Goal: Information Seeking & Learning: Learn about a topic

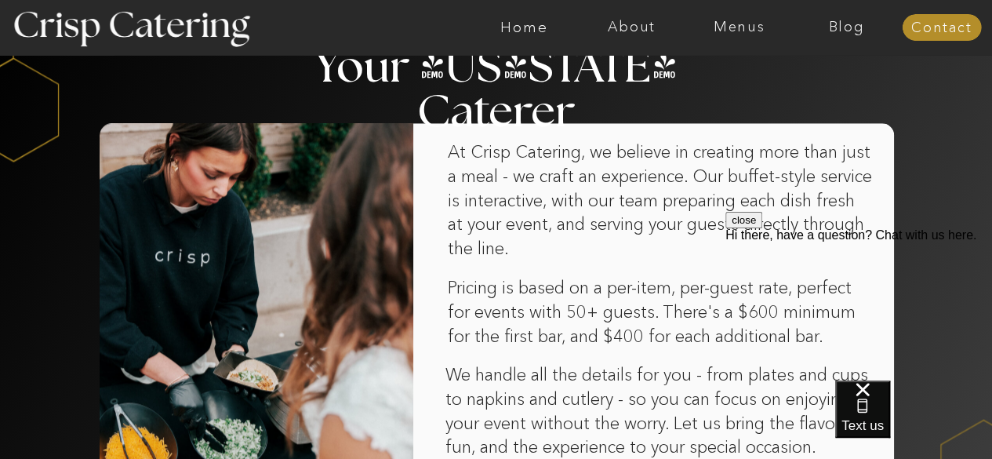
scroll to position [1021, 0]
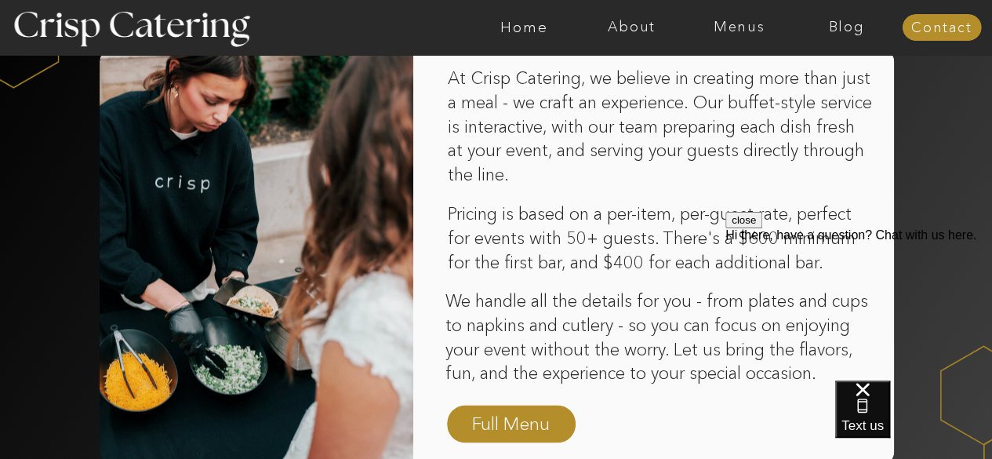
click at [763, 228] on button "close" at bounding box center [744, 220] width 37 height 16
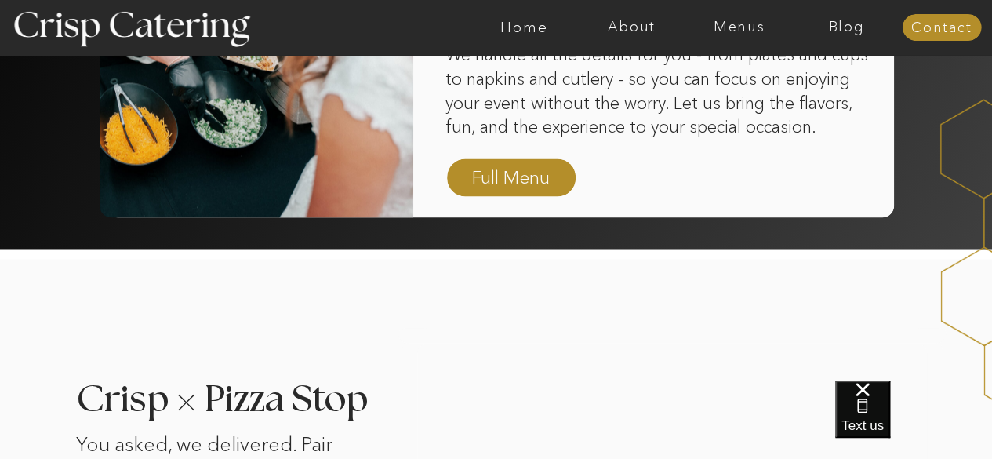
scroll to position [1258, 0]
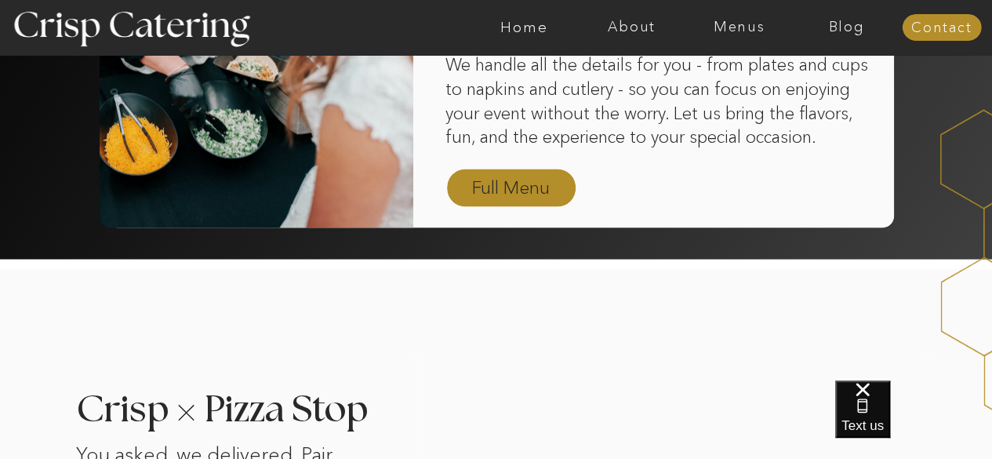
click at [518, 191] on nav "Full Menu" at bounding box center [511, 188] width 91 height 27
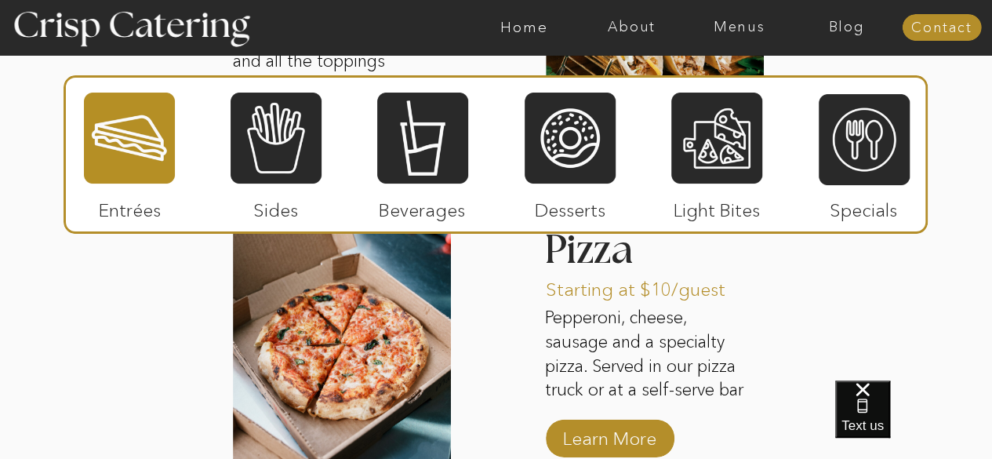
scroll to position [2173, 0]
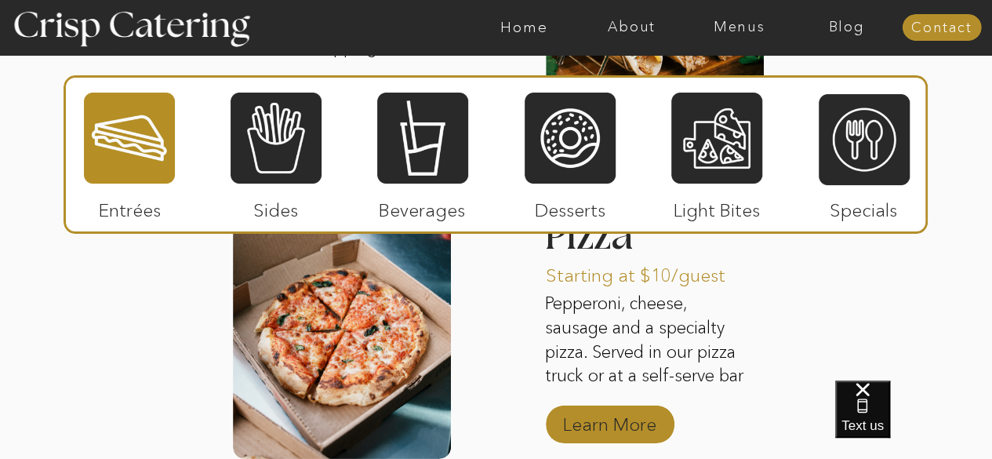
click at [635, 427] on p "Learn More" at bounding box center [610, 421] width 104 height 46
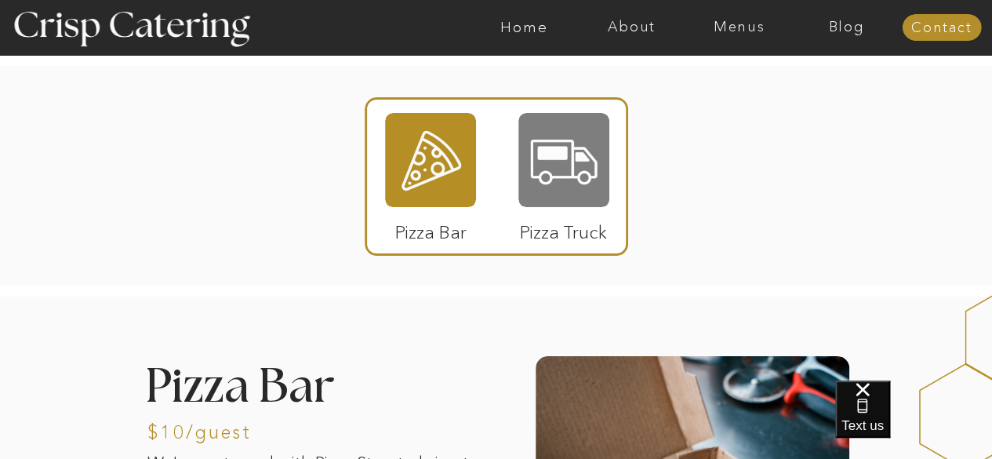
click at [569, 136] on div at bounding box center [564, 160] width 91 height 94
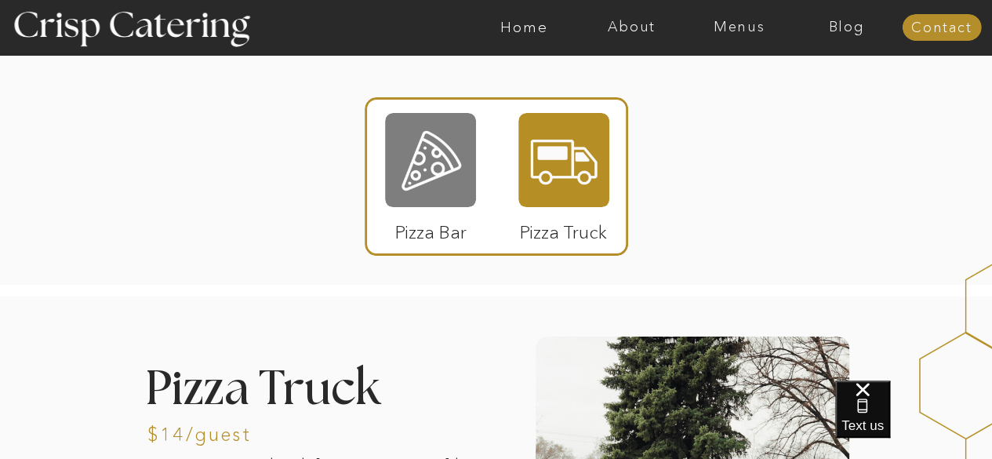
click at [439, 164] on div at bounding box center [430, 160] width 91 height 94
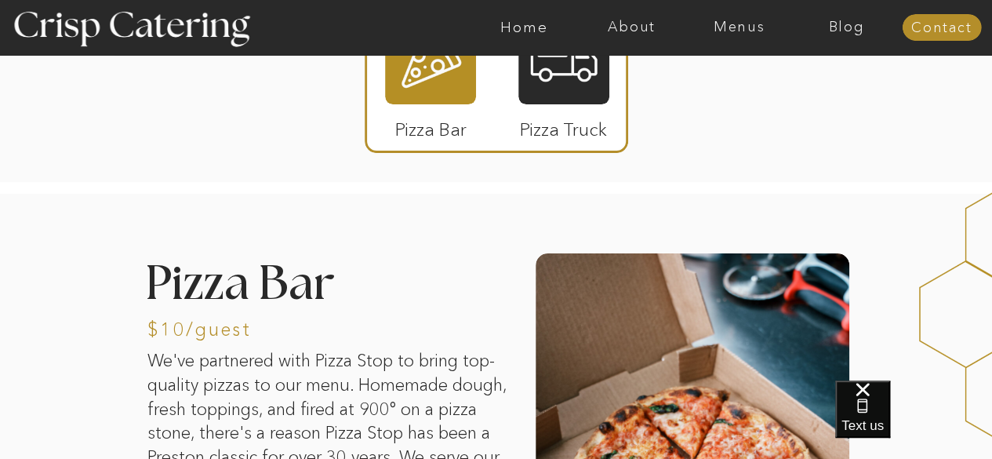
scroll to position [98, 0]
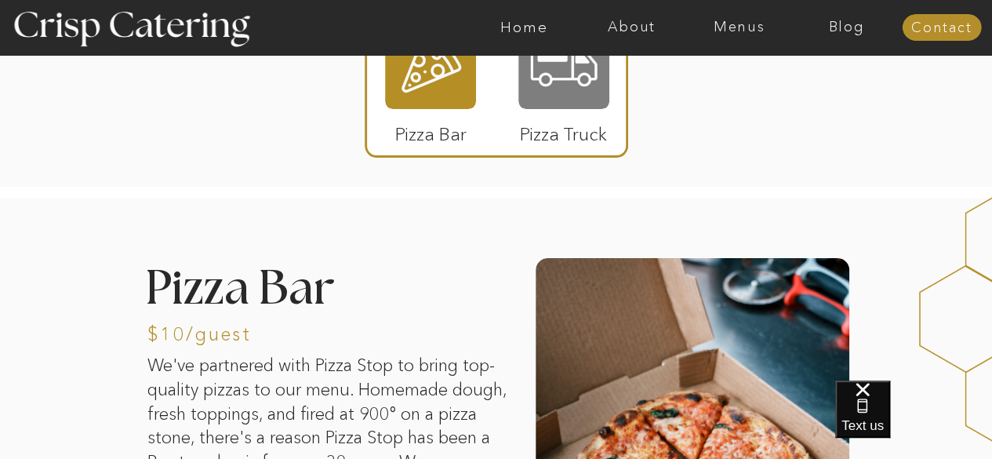
click at [557, 105] on div at bounding box center [564, 62] width 91 height 94
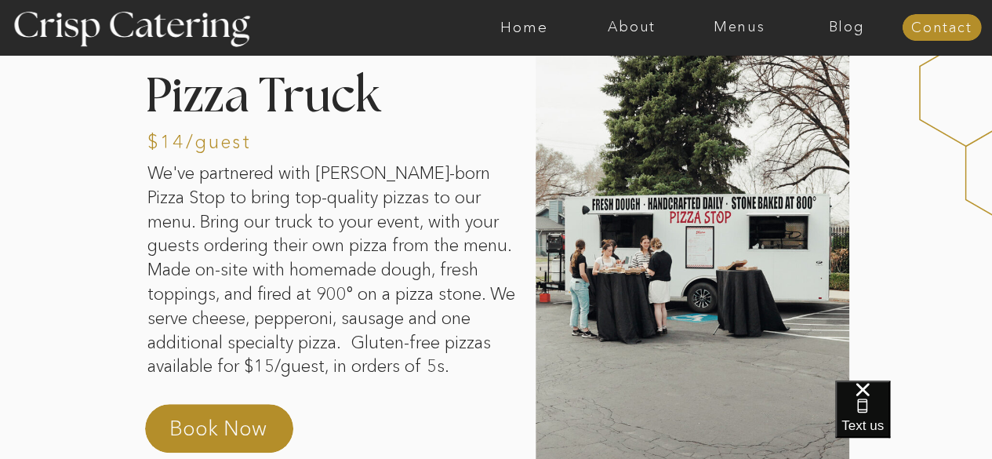
scroll to position [287, 0]
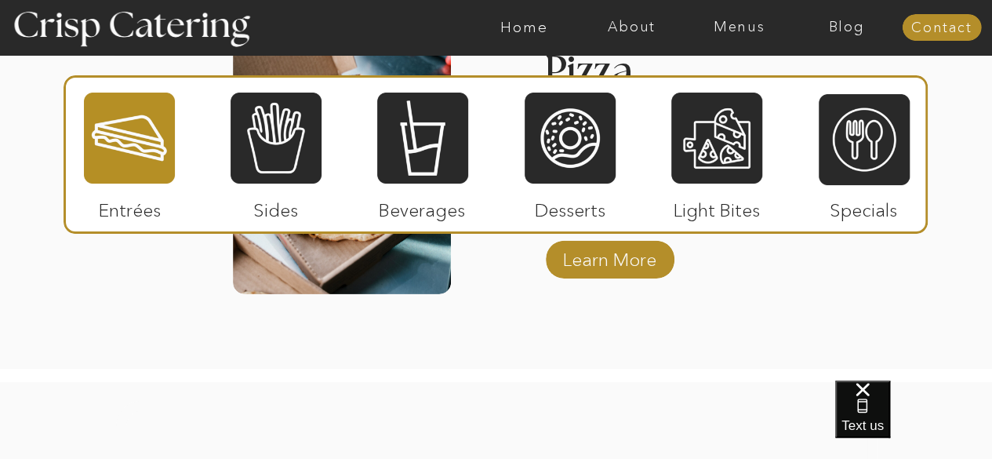
scroll to position [2314, 0]
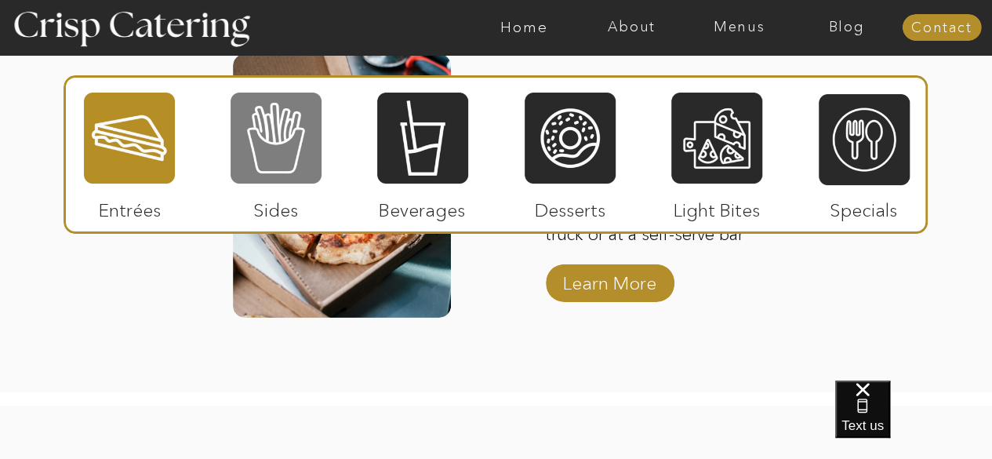
click at [304, 159] on div at bounding box center [276, 138] width 91 height 94
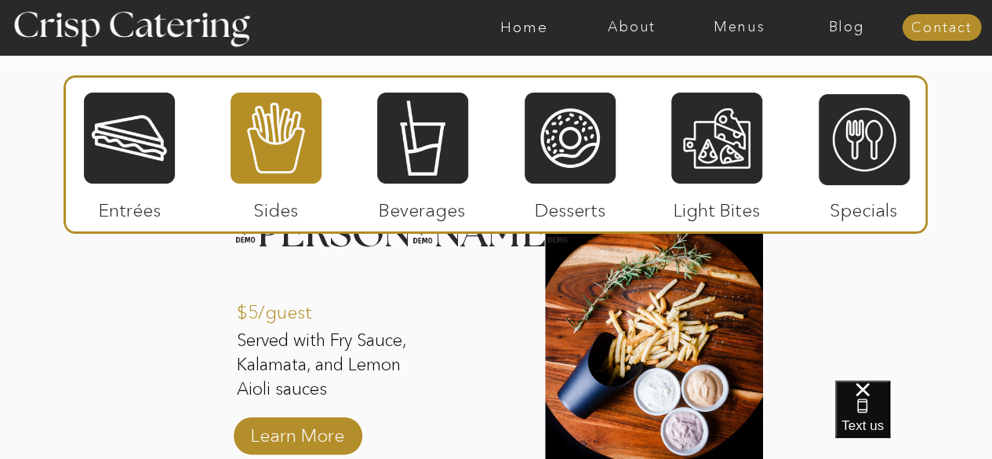
scroll to position [1579, 0]
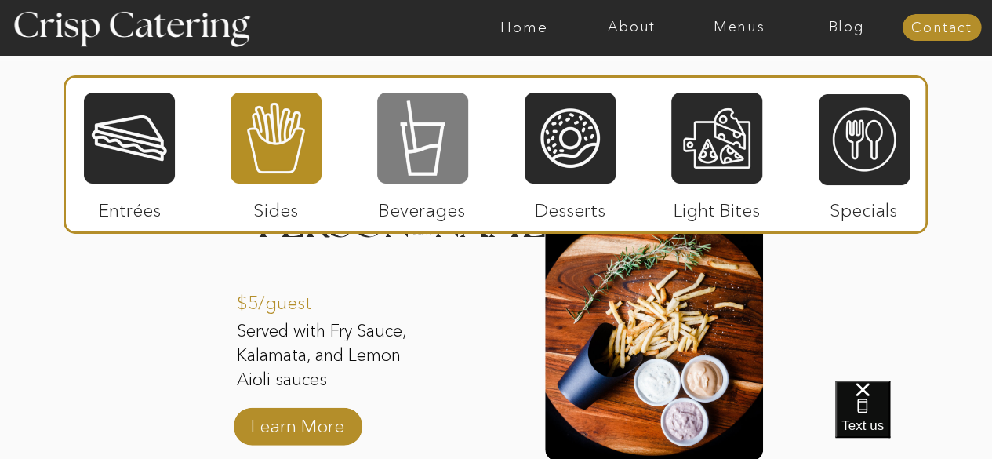
click at [394, 133] on div at bounding box center [422, 138] width 91 height 94
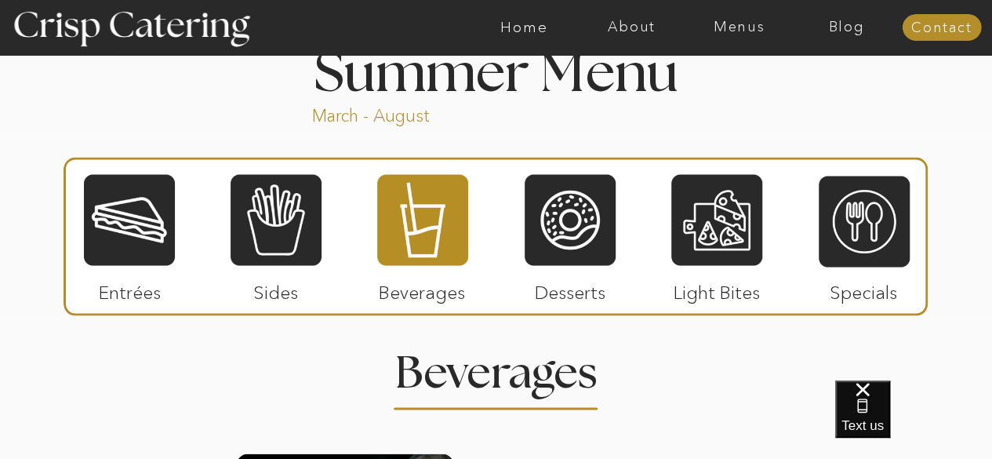
scroll to position [1172, 0]
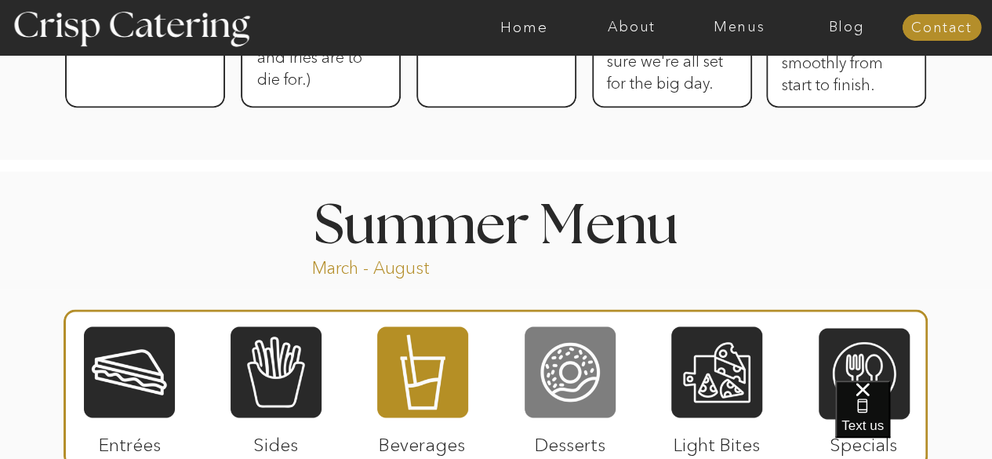
click at [575, 388] on div at bounding box center [570, 372] width 91 height 94
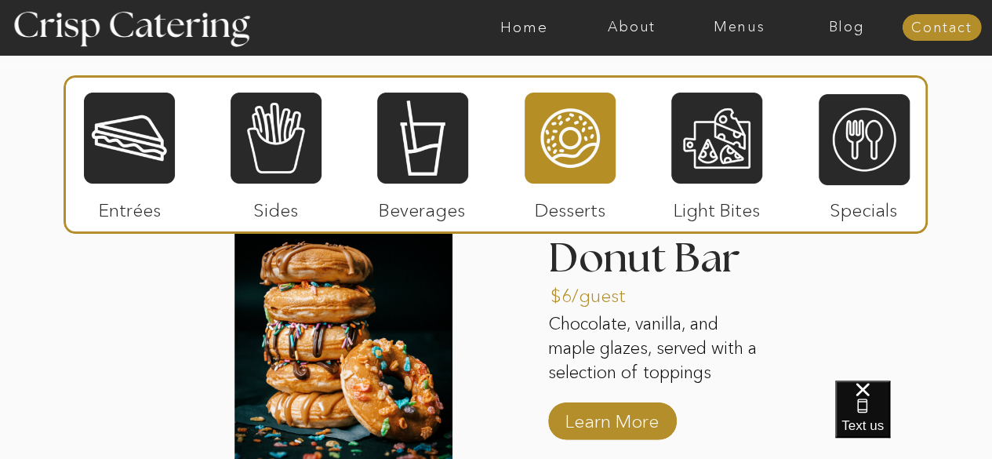
scroll to position [1585, 0]
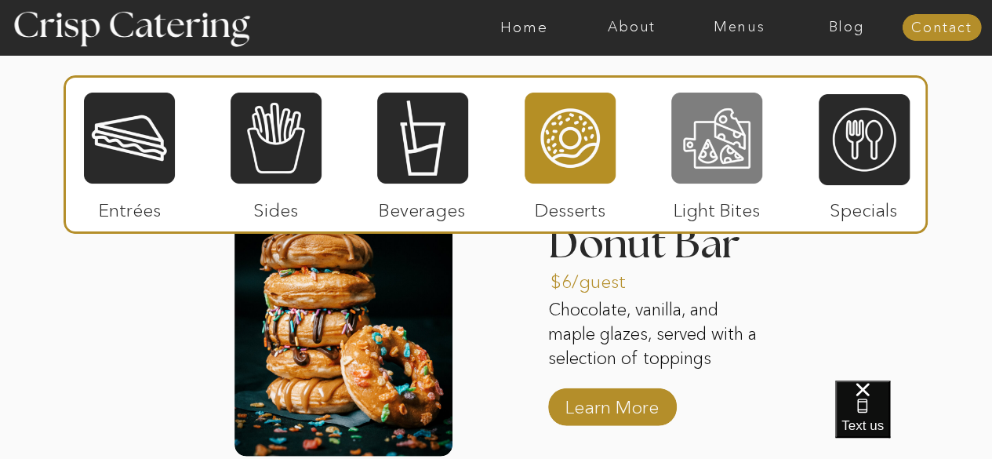
click at [752, 162] on div at bounding box center [717, 138] width 91 height 94
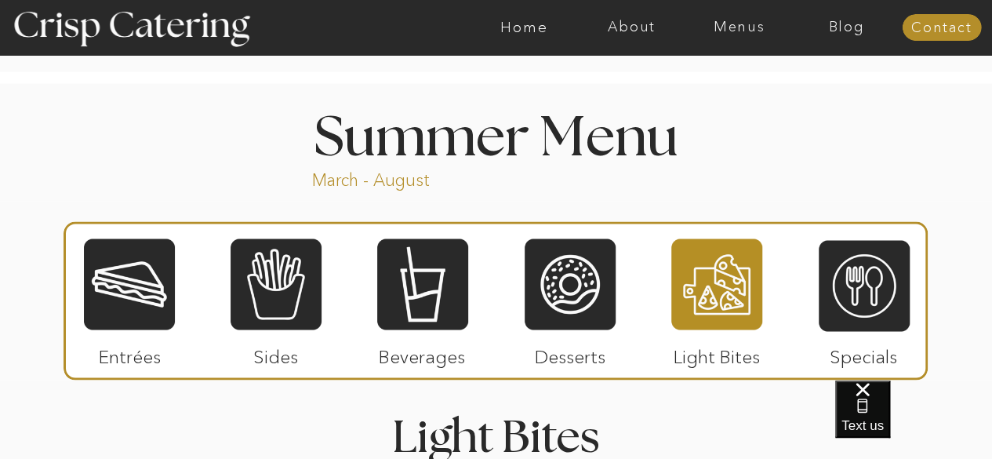
scroll to position [1232, 0]
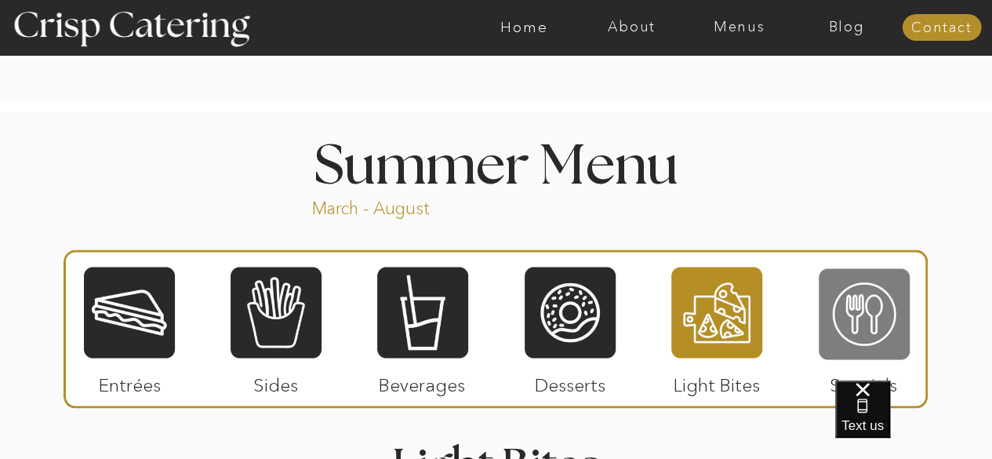
click at [862, 286] on div at bounding box center [864, 314] width 91 height 94
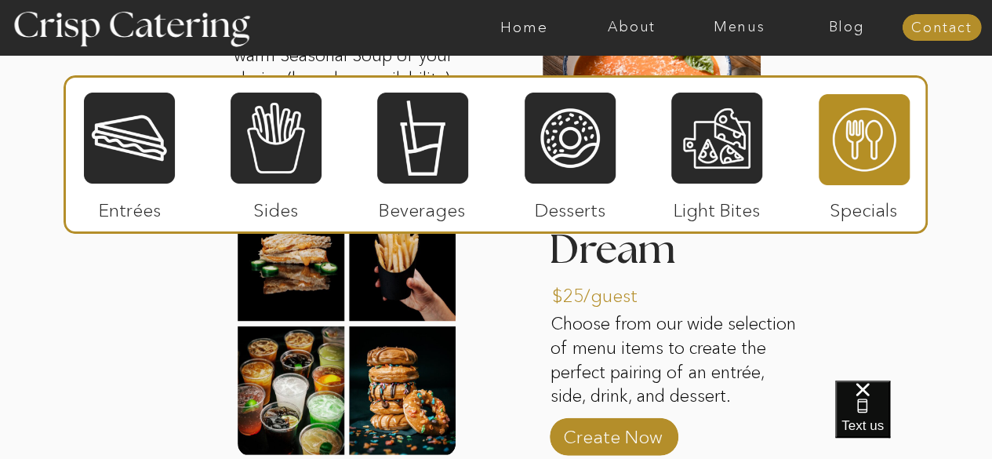
scroll to position [1973, 0]
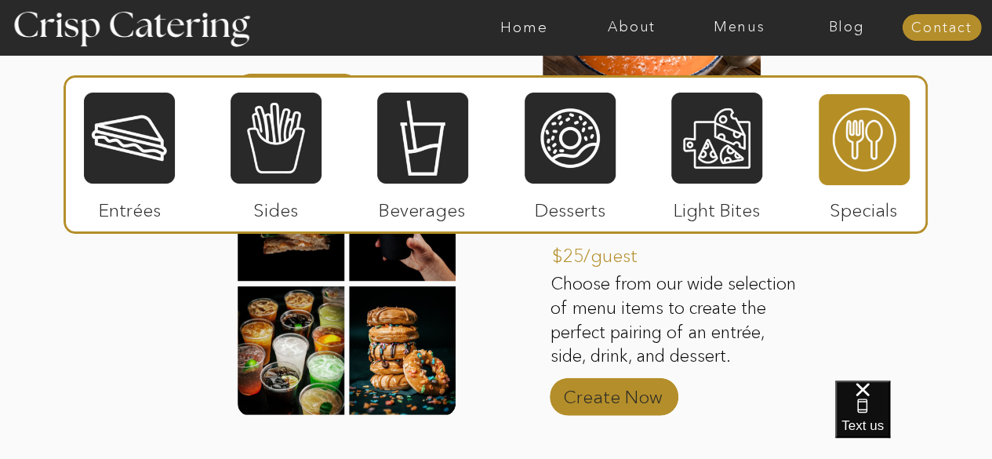
click at [599, 401] on p "Create Now" at bounding box center [613, 393] width 104 height 46
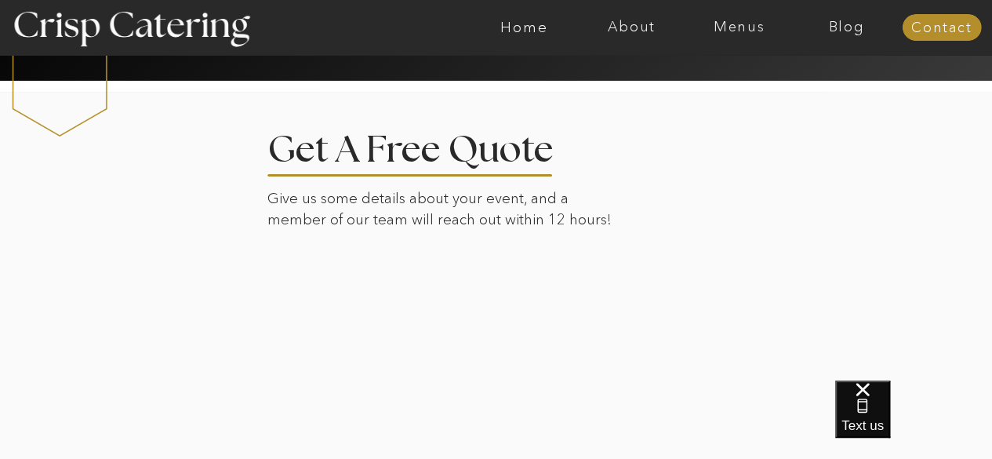
scroll to position [2553, 0]
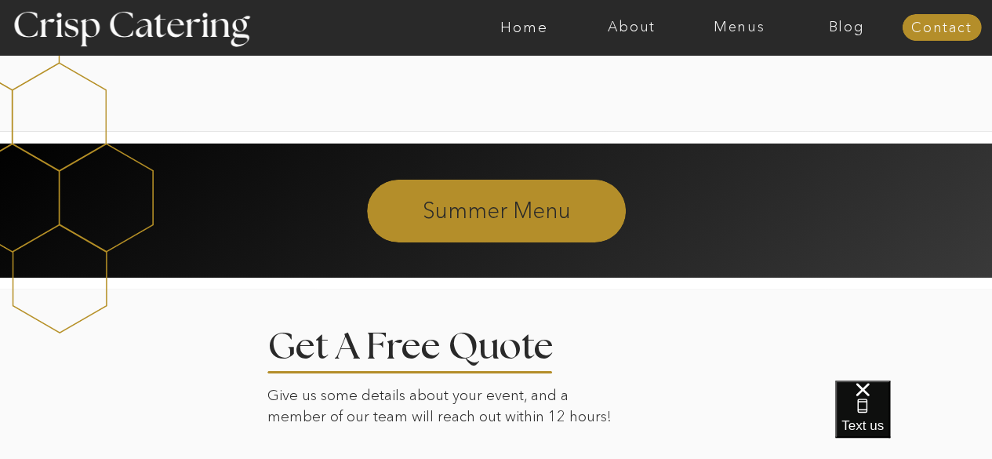
click at [531, 216] on p "Summer Menu" at bounding box center [497, 209] width 426 height 28
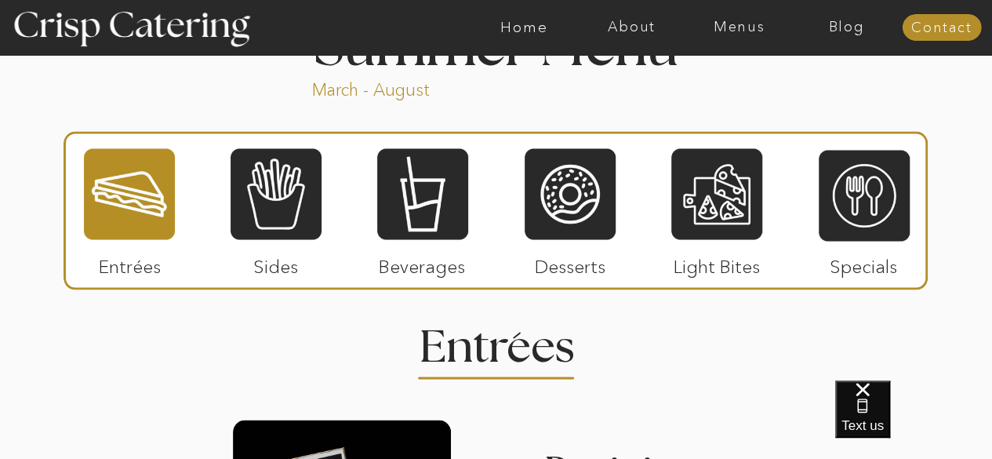
scroll to position [1341, 0]
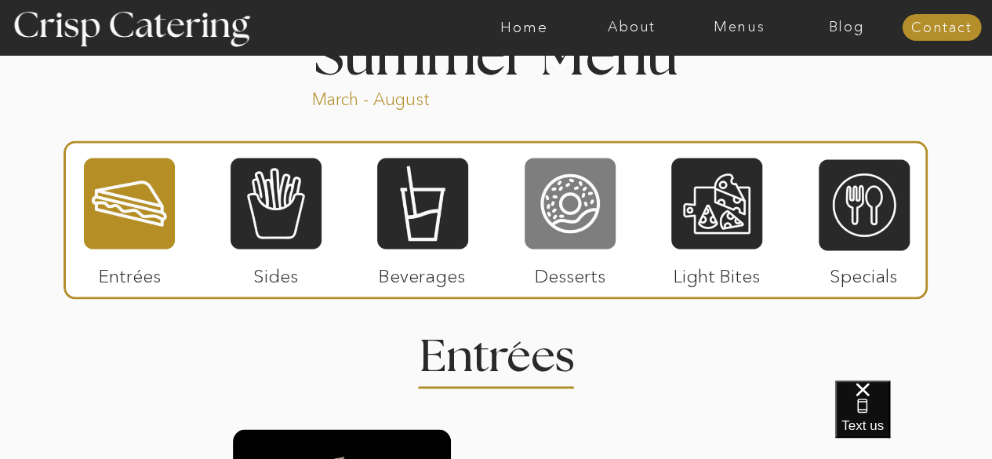
click at [583, 195] on div at bounding box center [570, 203] width 91 height 94
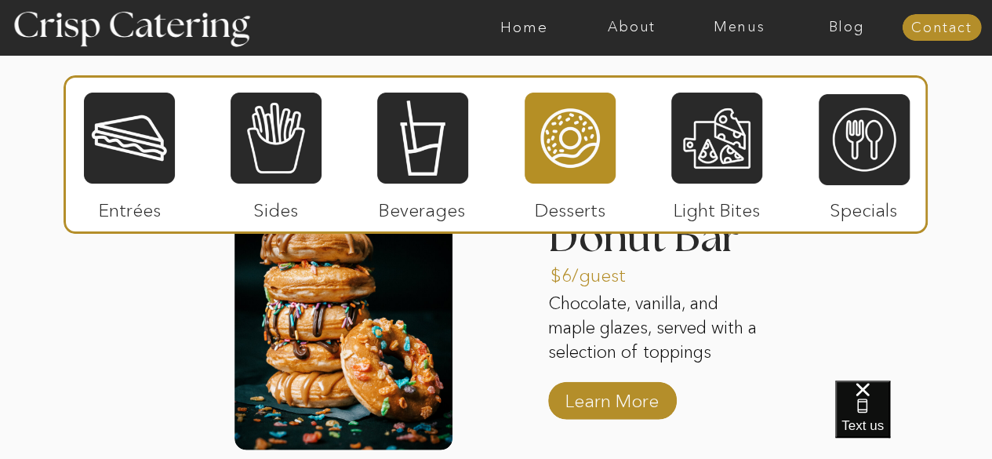
scroll to position [1644, 0]
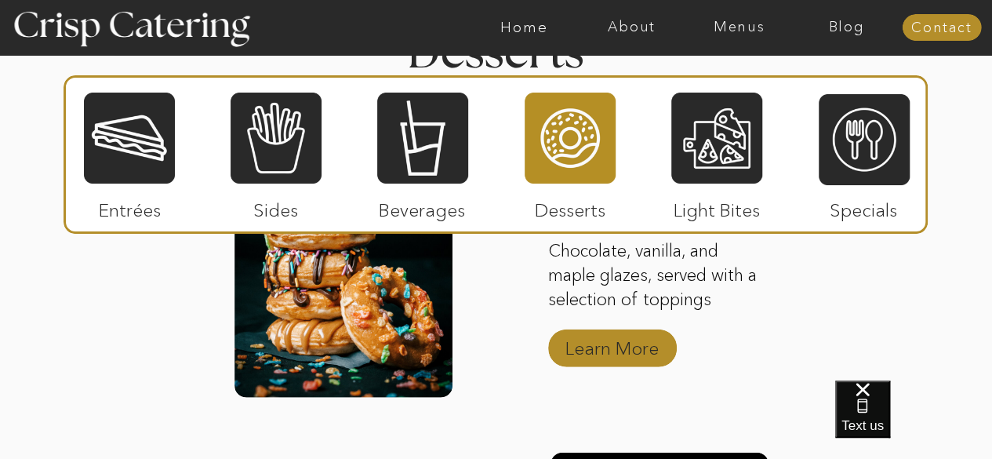
click at [631, 359] on p "Learn More" at bounding box center [612, 345] width 104 height 46
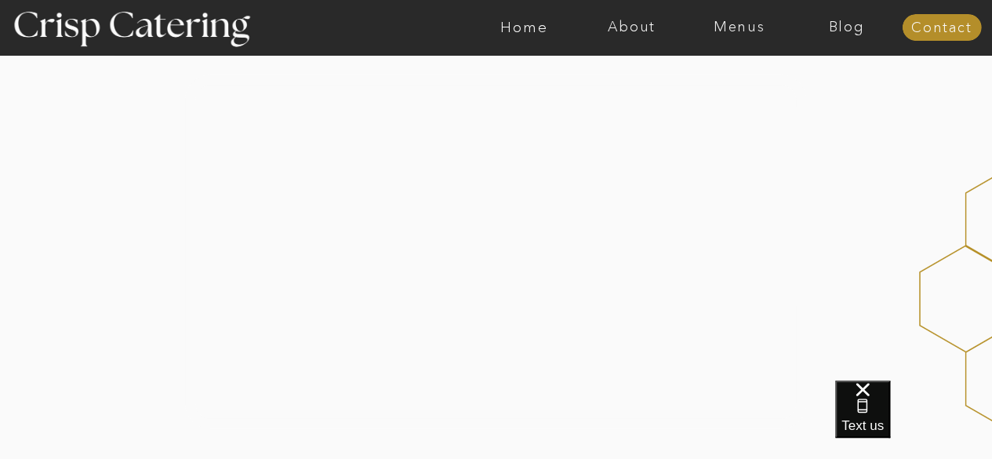
scroll to position [1094, 0]
click at [992, 239] on html "About Home Menus Contact Blog About Crisp Crisp Cares Reviews faq About Home Me…" at bounding box center [496, 312] width 992 height 2813
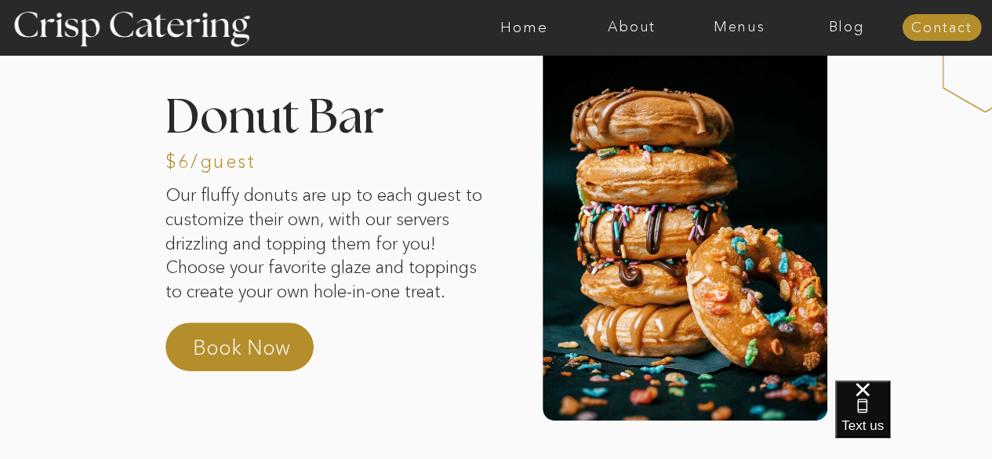
scroll to position [0, 0]
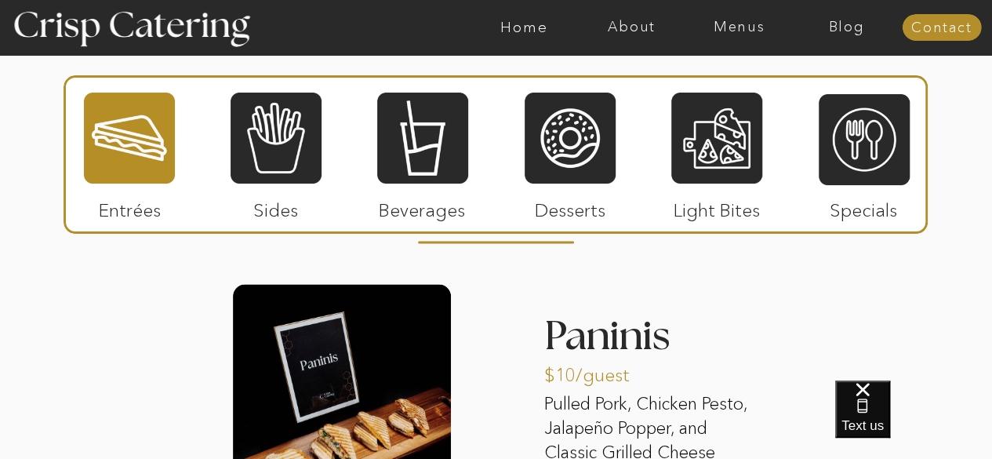
scroll to position [1368, 0]
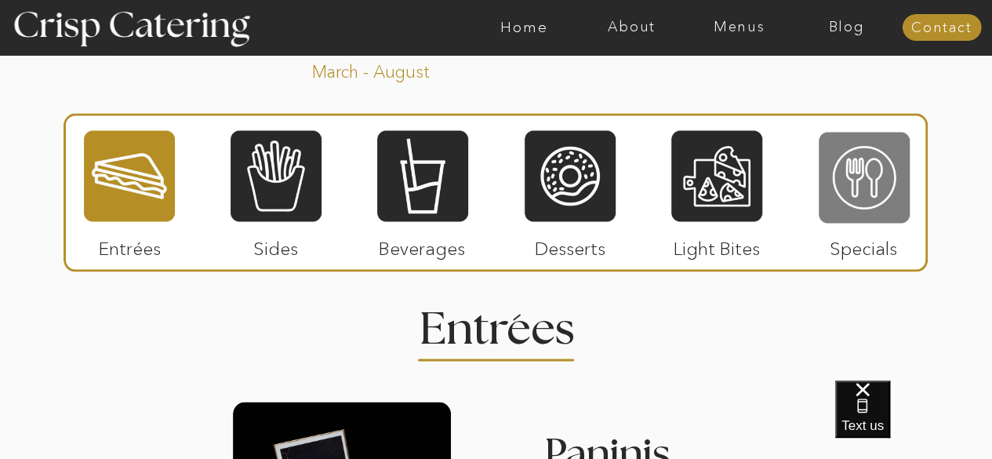
click at [854, 167] on div at bounding box center [864, 177] width 91 height 94
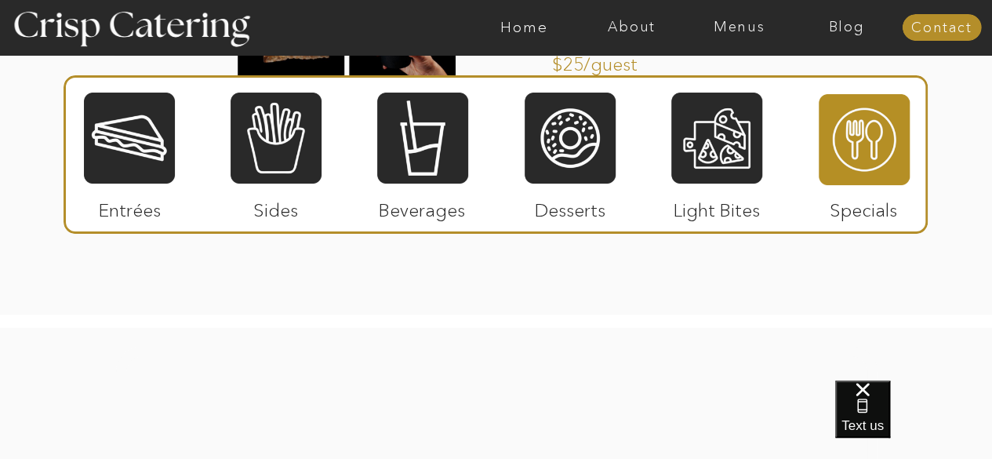
scroll to position [1965, 0]
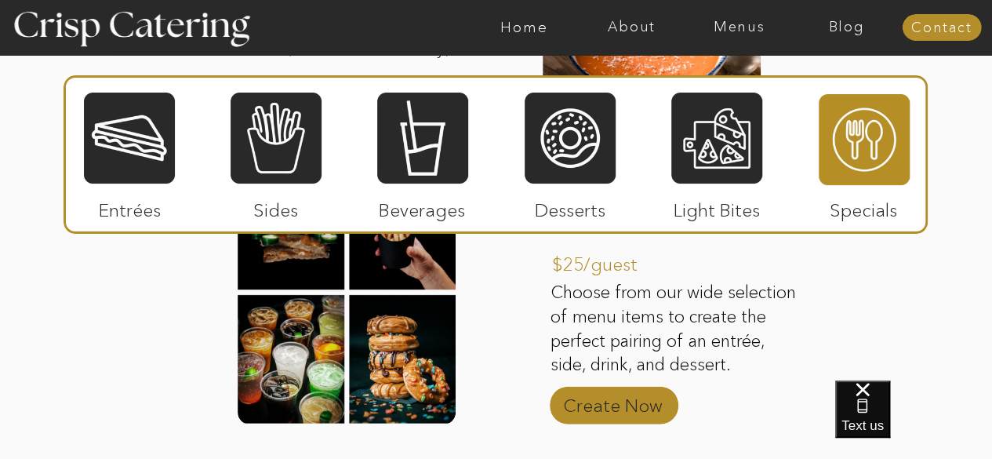
click at [621, 393] on p "Create Now" at bounding box center [613, 402] width 104 height 46
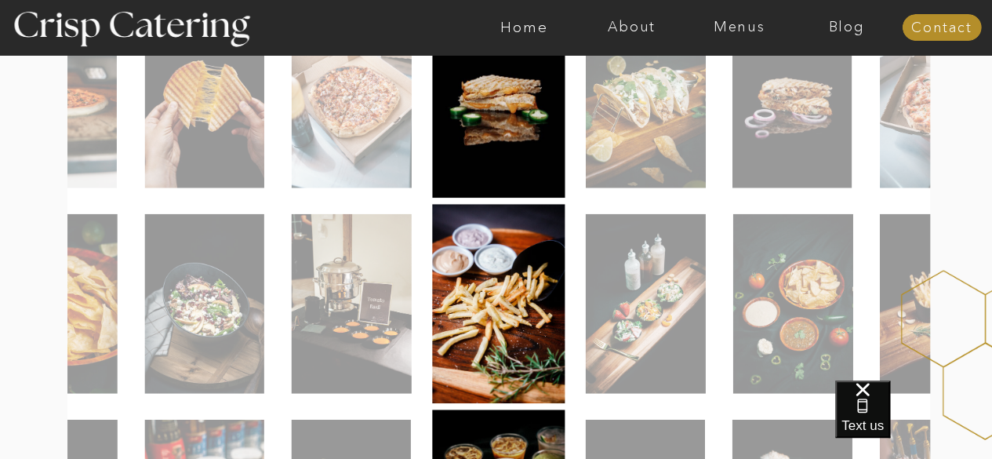
scroll to position [350, 0]
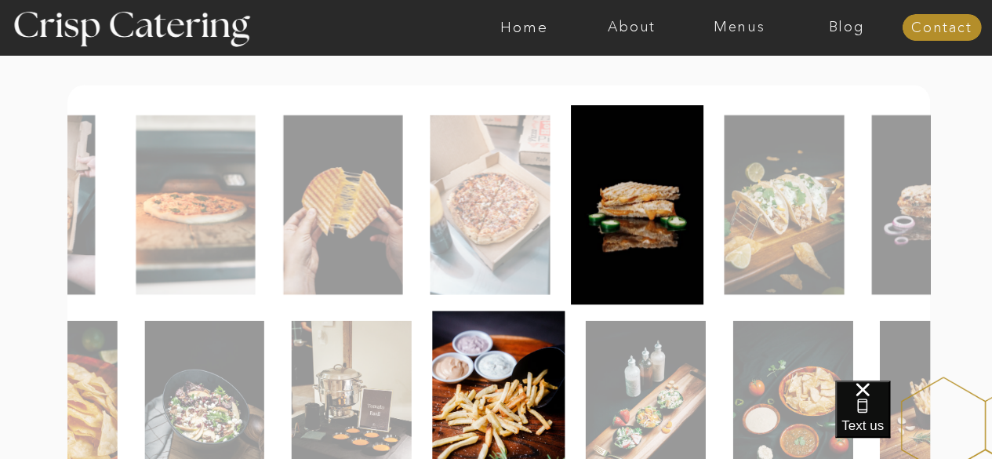
click at [532, 236] on img at bounding box center [490, 205] width 120 height 180
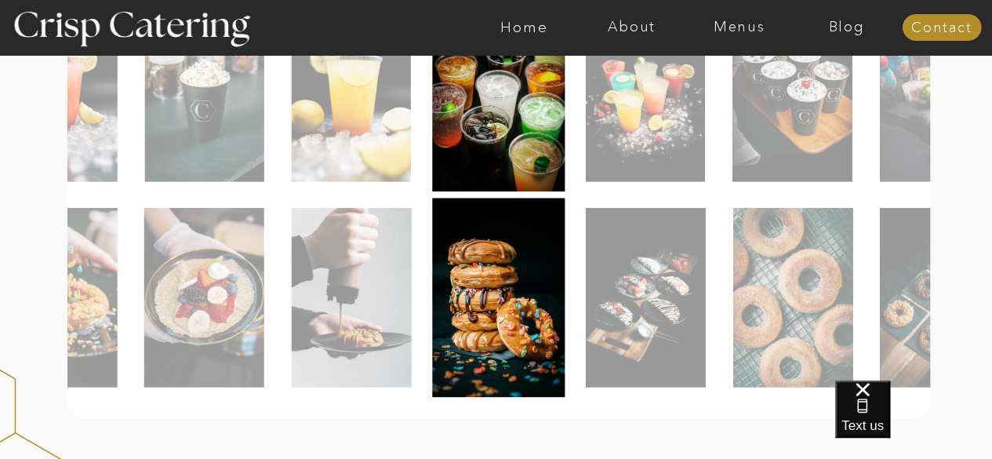
scroll to position [878, 0]
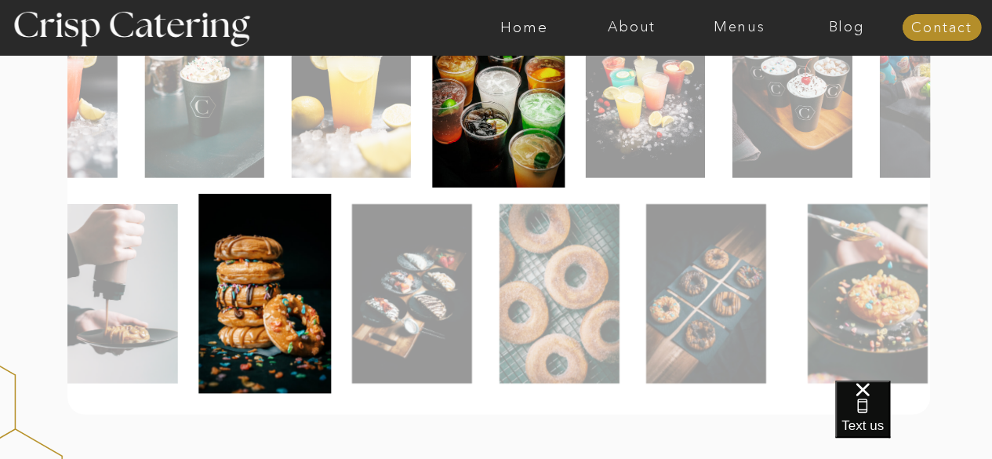
click at [429, 337] on img at bounding box center [412, 294] width 120 height 180
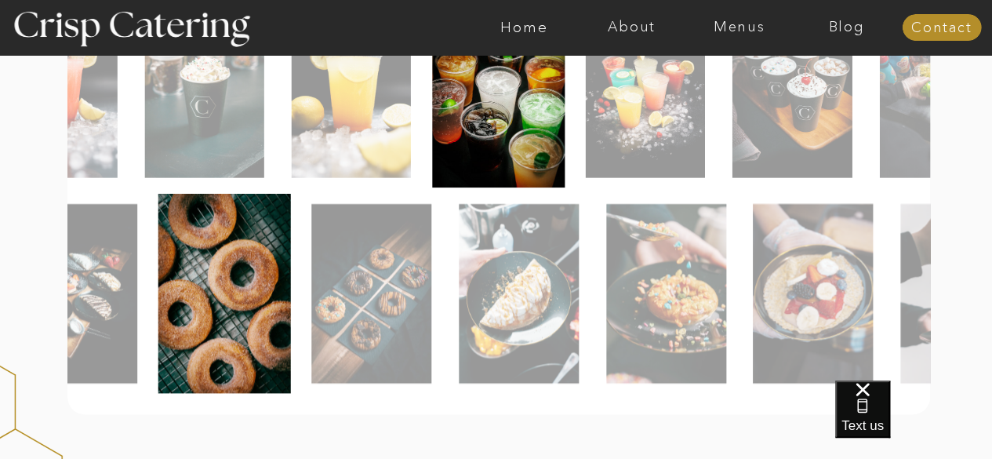
click at [355, 354] on img at bounding box center [371, 294] width 120 height 180
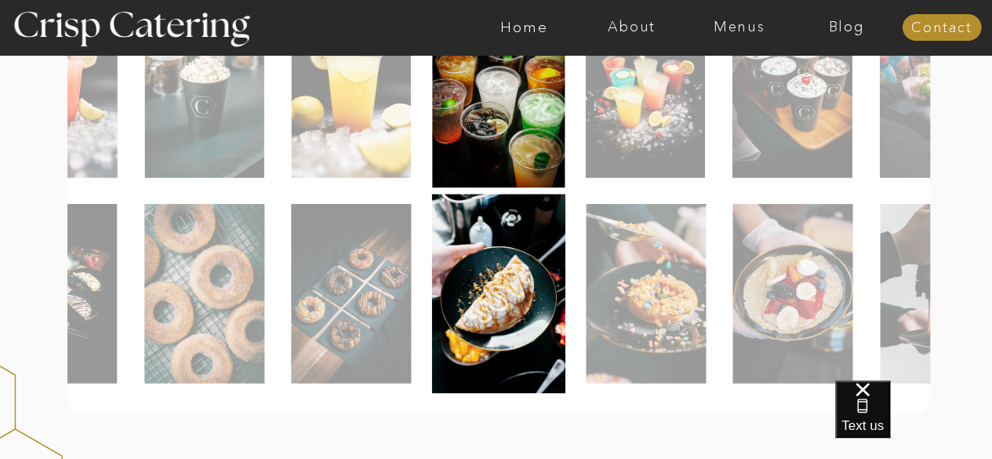
click at [586, 348] on img at bounding box center [646, 294] width 120 height 180
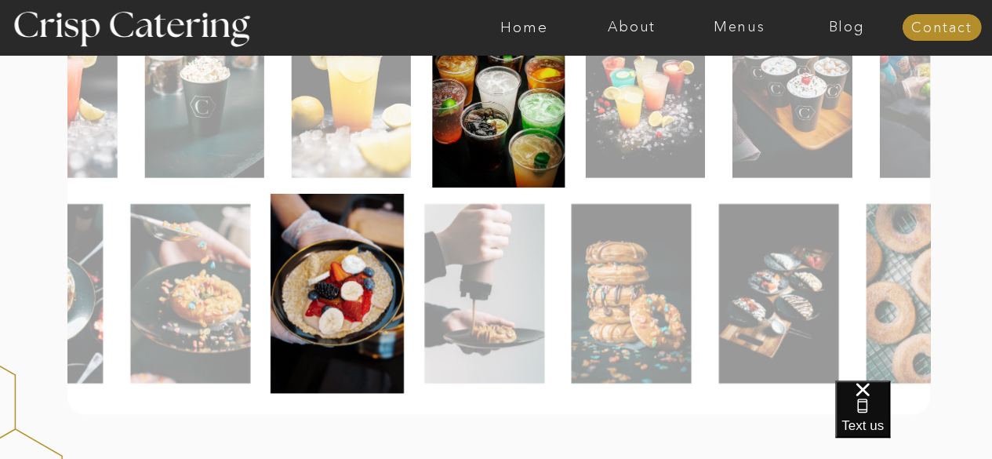
click at [442, 360] on img at bounding box center [484, 294] width 120 height 180
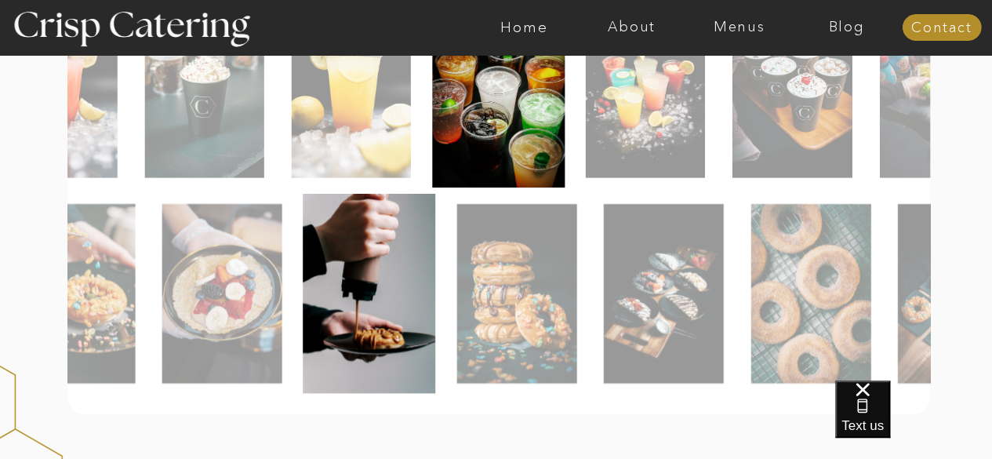
click at [535, 344] on img at bounding box center [517, 294] width 120 height 180
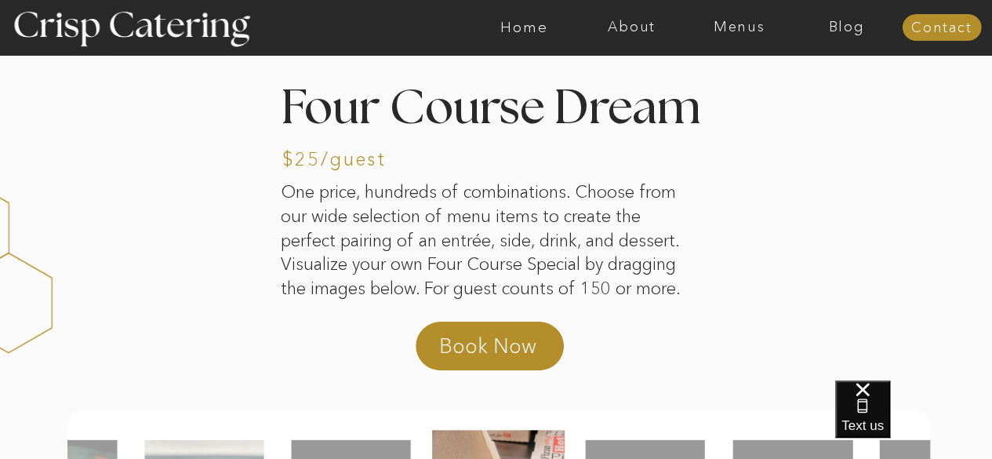
scroll to position [17, 0]
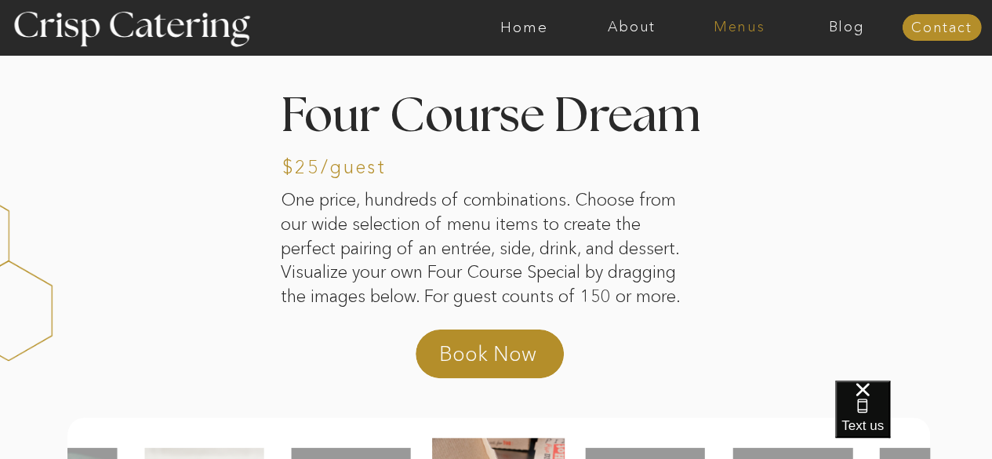
click at [717, 24] on nav "Menus" at bounding box center [739, 28] width 107 height 16
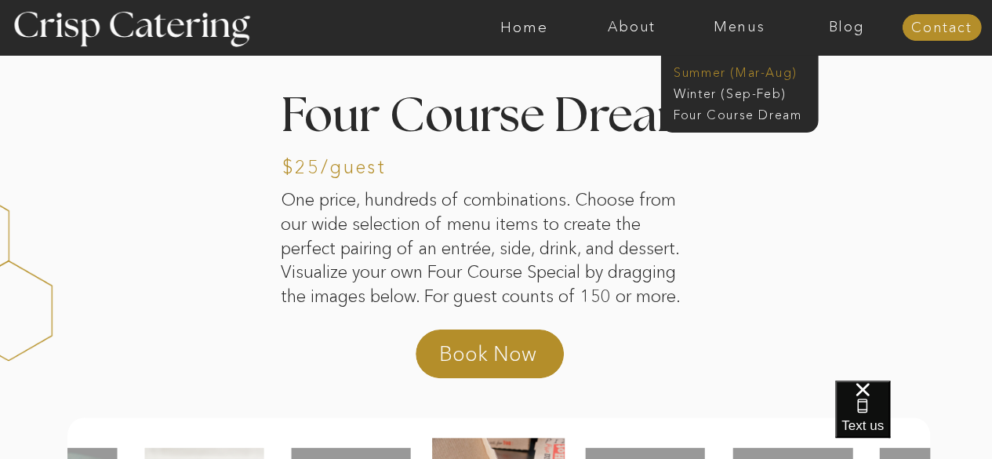
click at [780, 72] on nav "Summer (Mar-Aug)" at bounding box center [744, 71] width 140 height 15
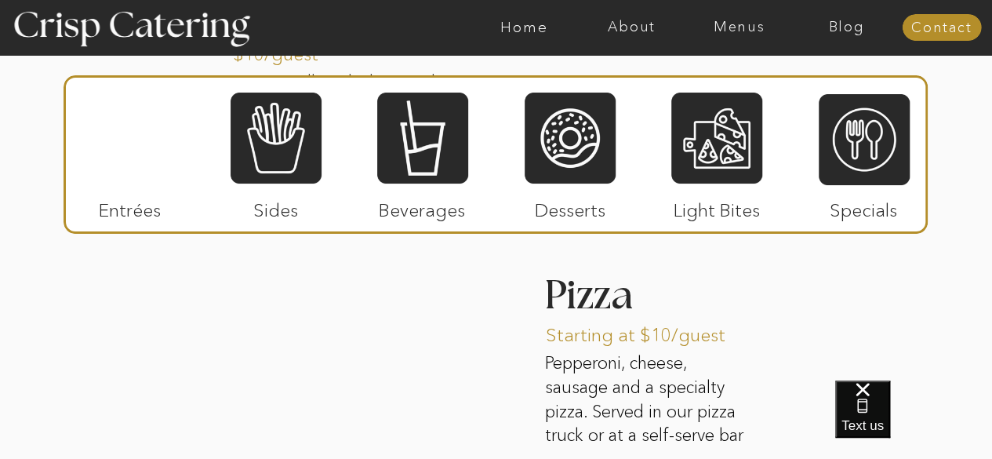
scroll to position [2165, 0]
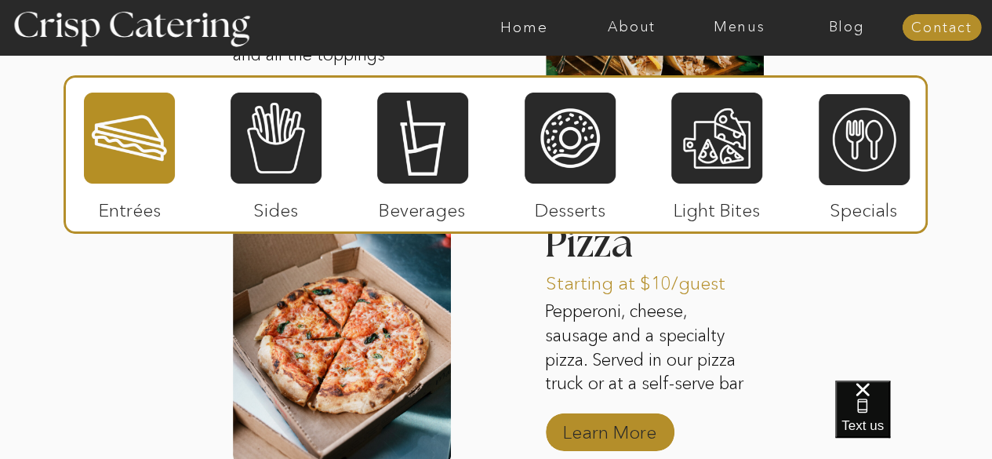
click at [637, 424] on p "Learn More" at bounding box center [610, 429] width 104 height 46
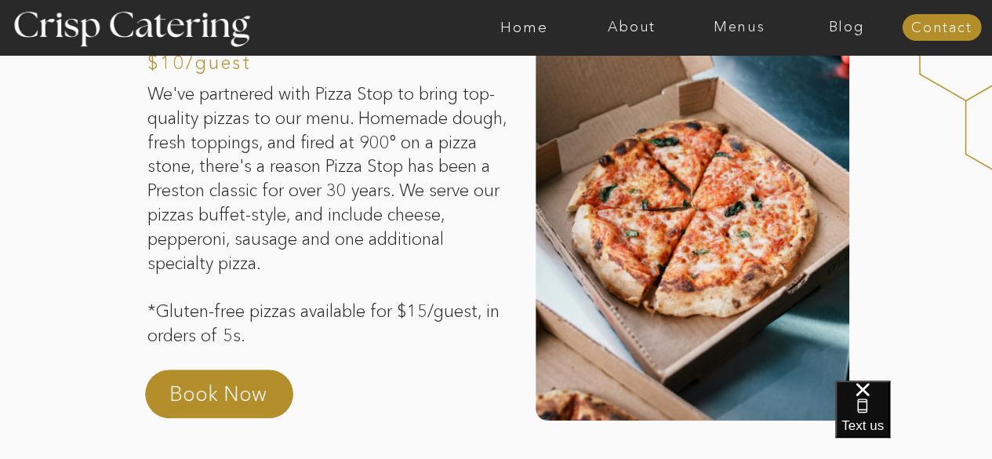
scroll to position [380, 0]
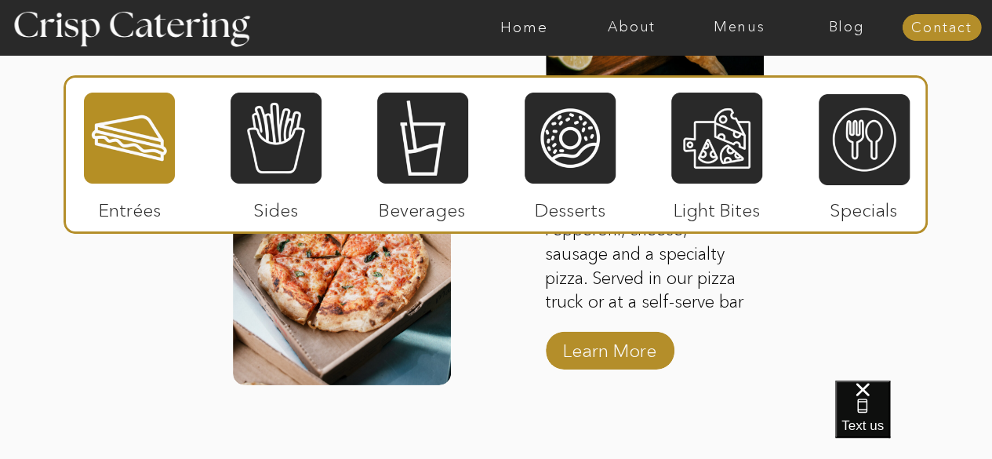
scroll to position [1980, 0]
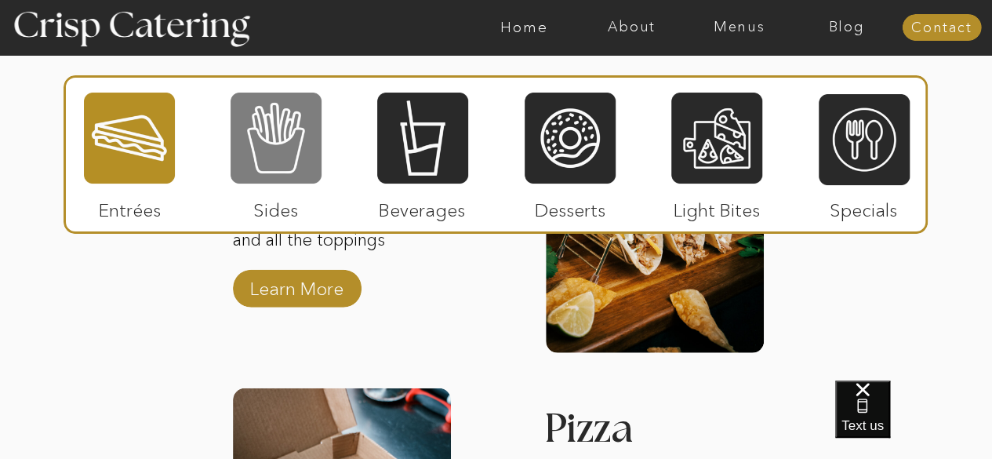
click at [295, 136] on div at bounding box center [276, 138] width 91 height 94
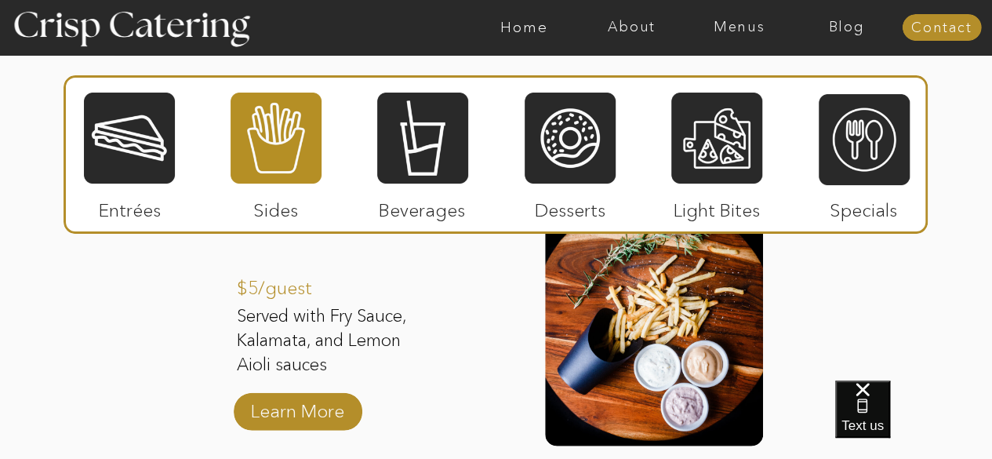
scroll to position [1542, 0]
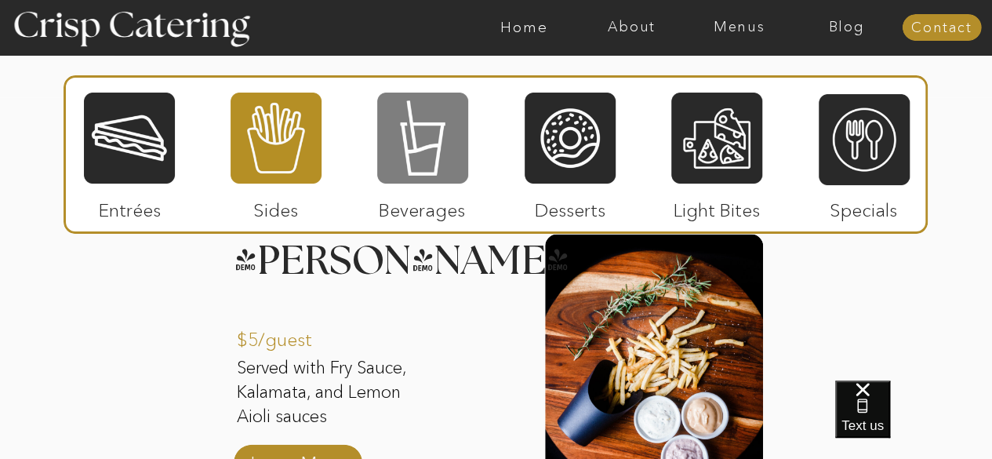
click at [439, 140] on div at bounding box center [422, 138] width 91 height 94
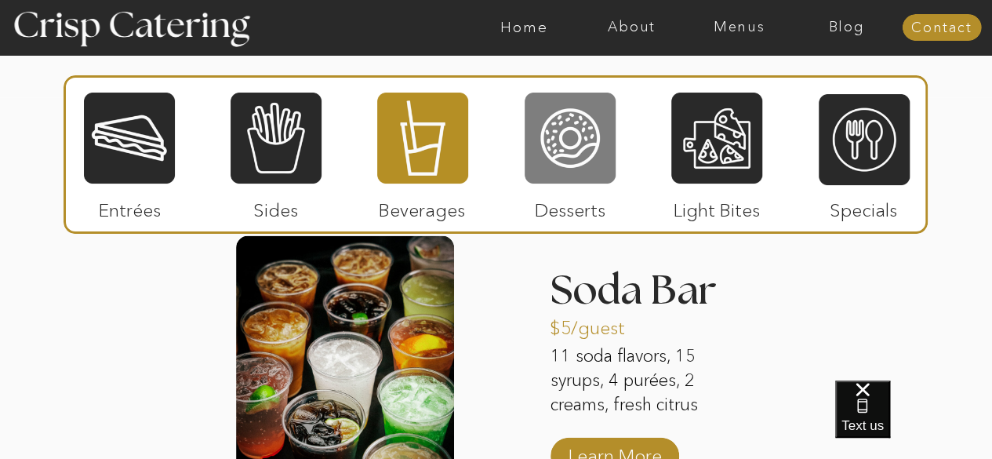
click at [588, 155] on div at bounding box center [570, 138] width 91 height 94
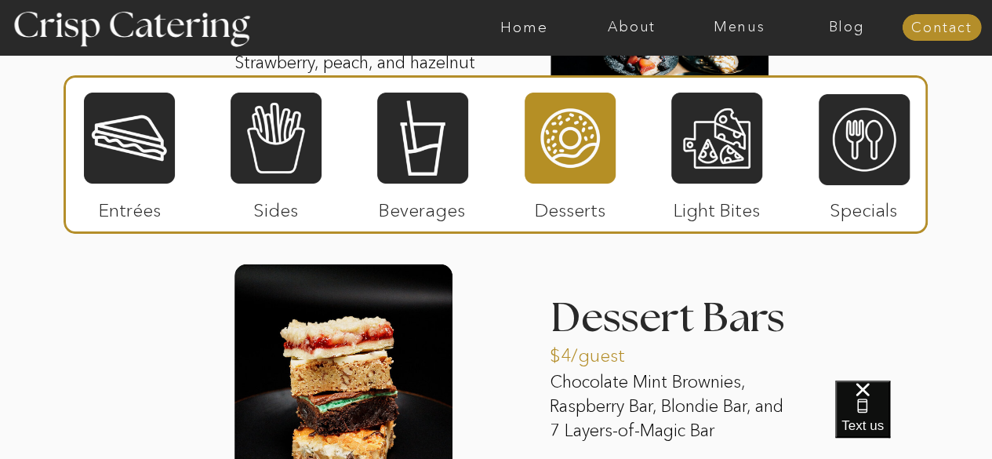
scroll to position [2145, 0]
